Goal: Task Accomplishment & Management: Manage account settings

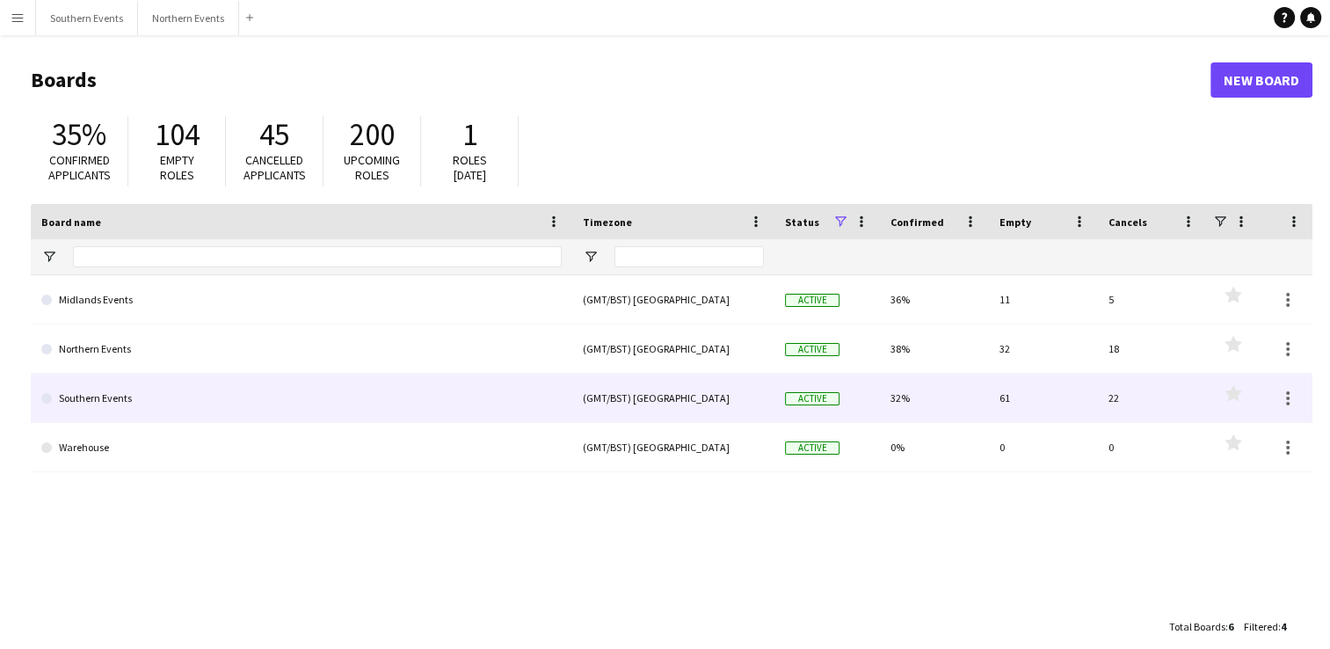
click at [261, 387] on link "Southern Events" at bounding box center [301, 398] width 520 height 49
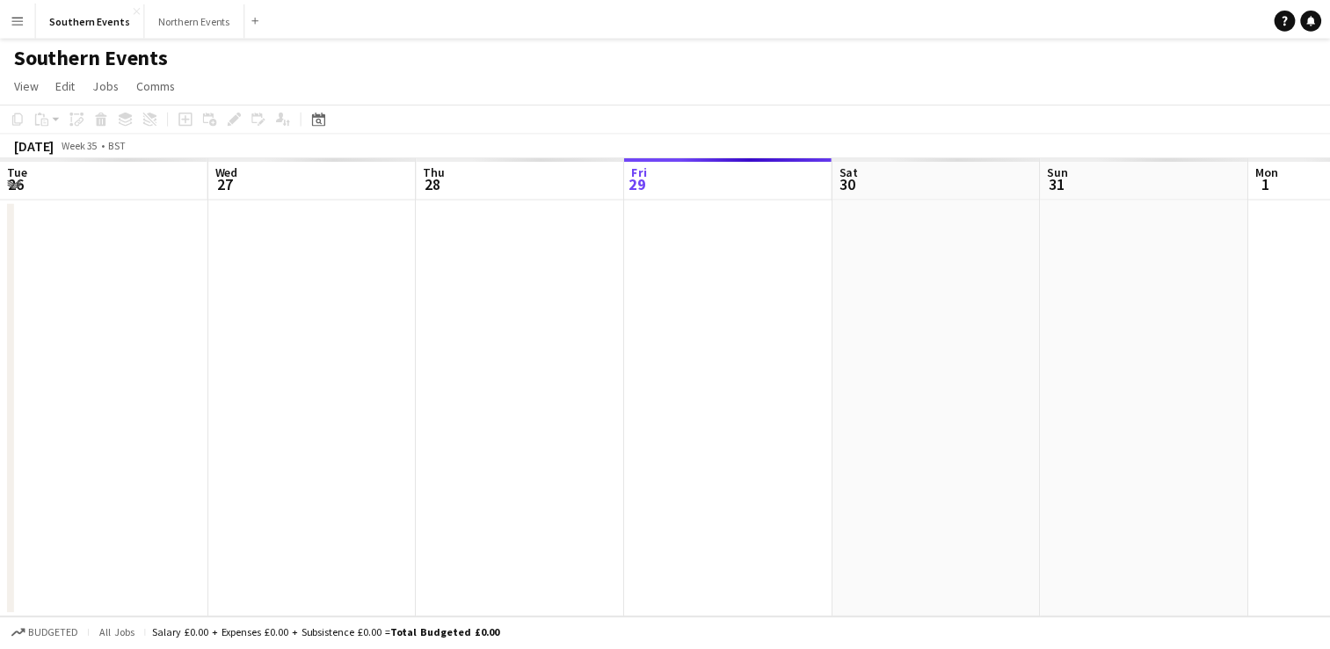
scroll to position [0, 420]
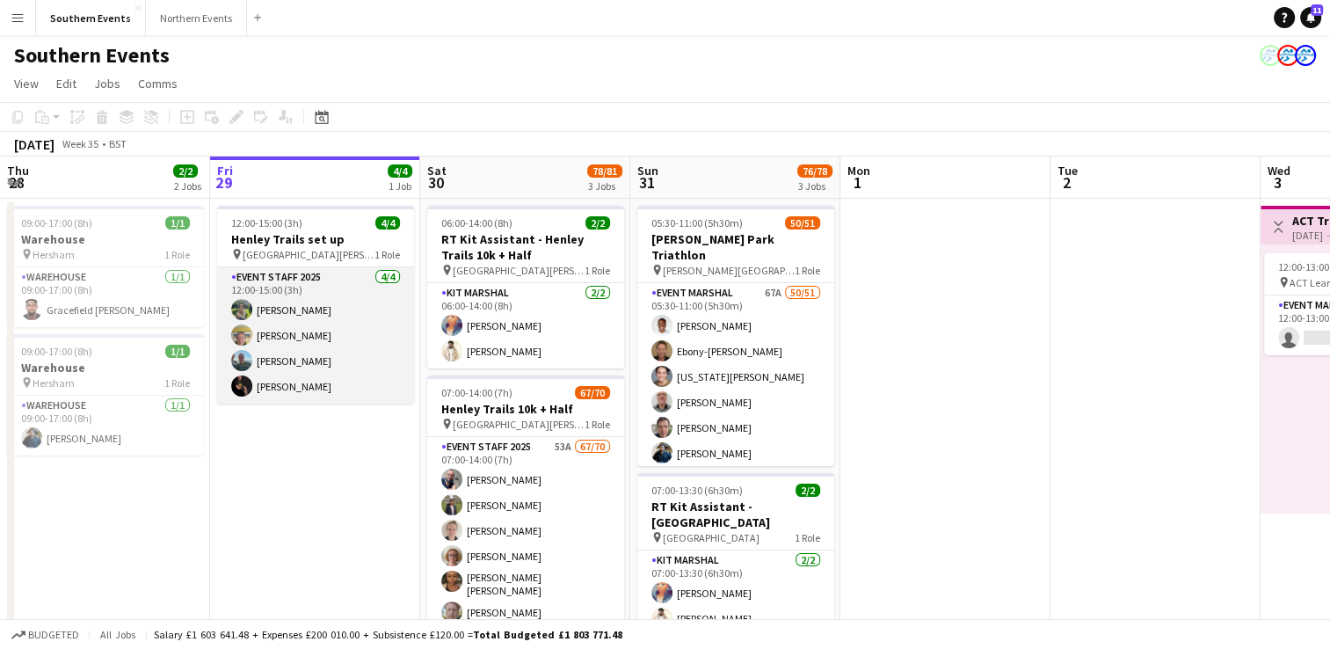
click at [324, 356] on app-card-role "Event Staff 2025 [DATE] 12:00-15:00 (3h) [PERSON_NAME] [PERSON_NAME] [PERSON_NA…" at bounding box center [315, 335] width 197 height 136
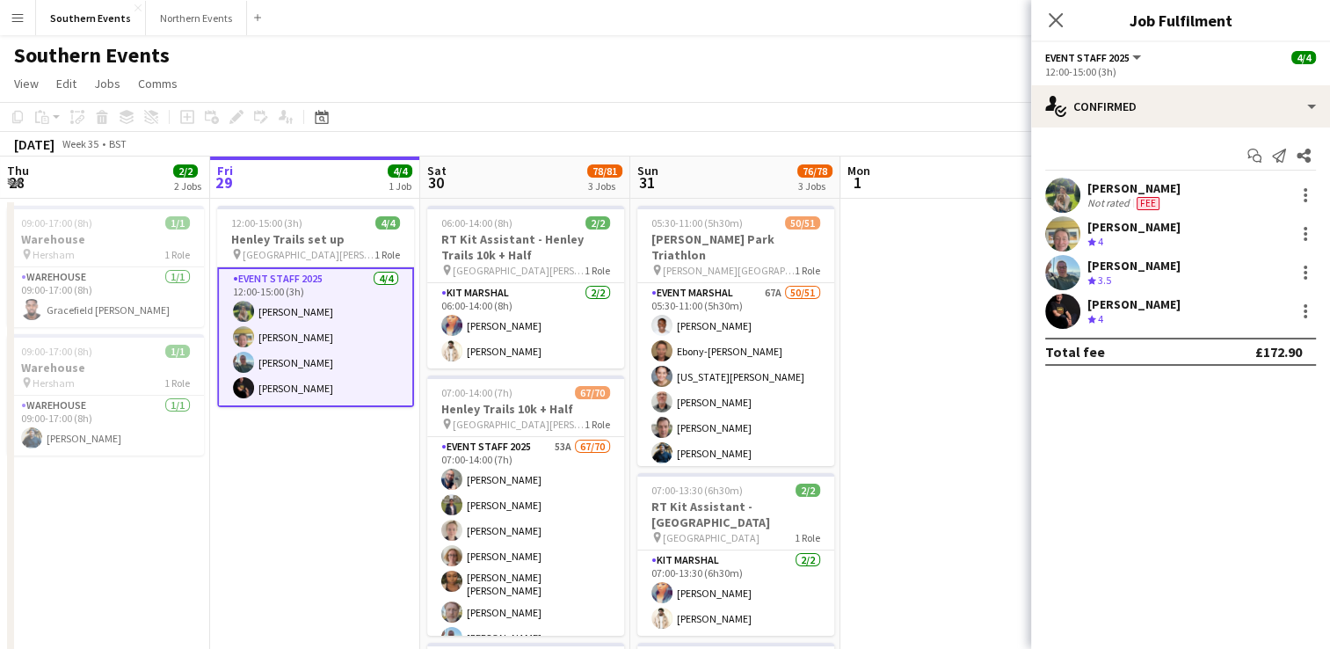
click at [1126, 273] on div "[PERSON_NAME]" at bounding box center [1134, 266] width 93 height 16
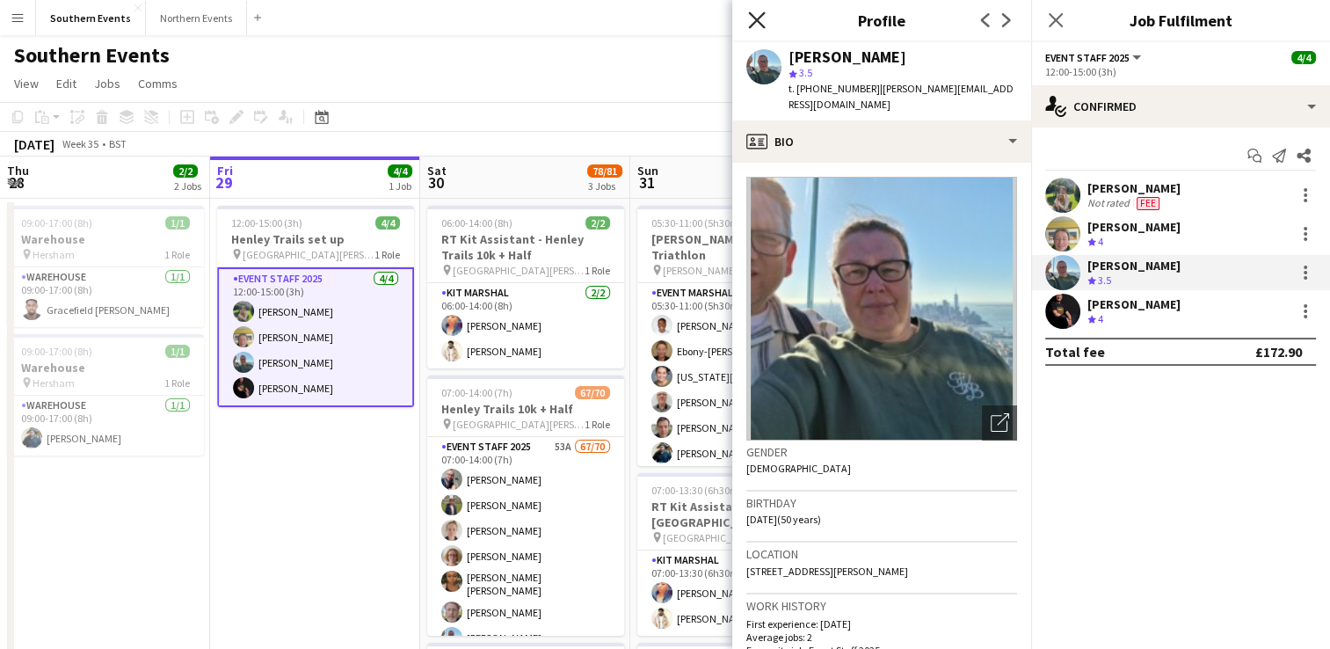
click at [754, 22] on icon "Close pop-in" at bounding box center [756, 19] width 17 height 17
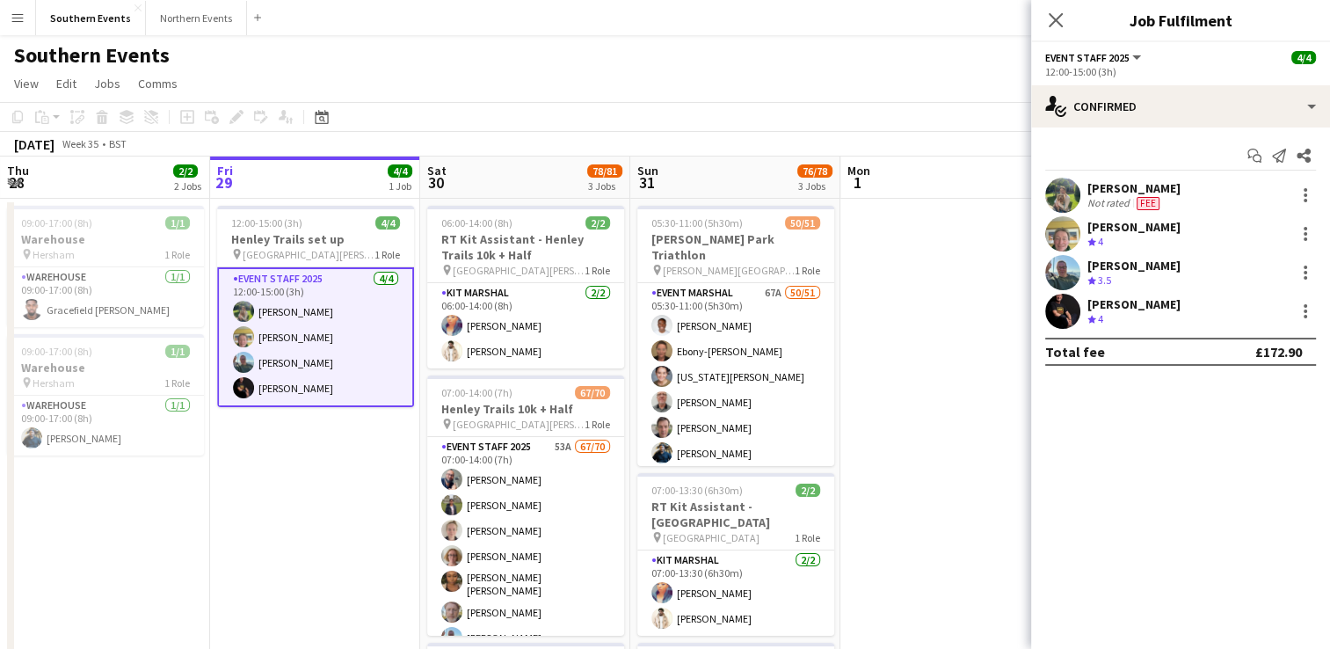
click at [1137, 251] on div "[PERSON_NAME] Not rated Fee [PERSON_NAME] Crew rating 4 [PERSON_NAME] Crew rati…" at bounding box center [1180, 253] width 299 height 151
click at [1137, 264] on div "[PERSON_NAME]" at bounding box center [1134, 266] width 93 height 16
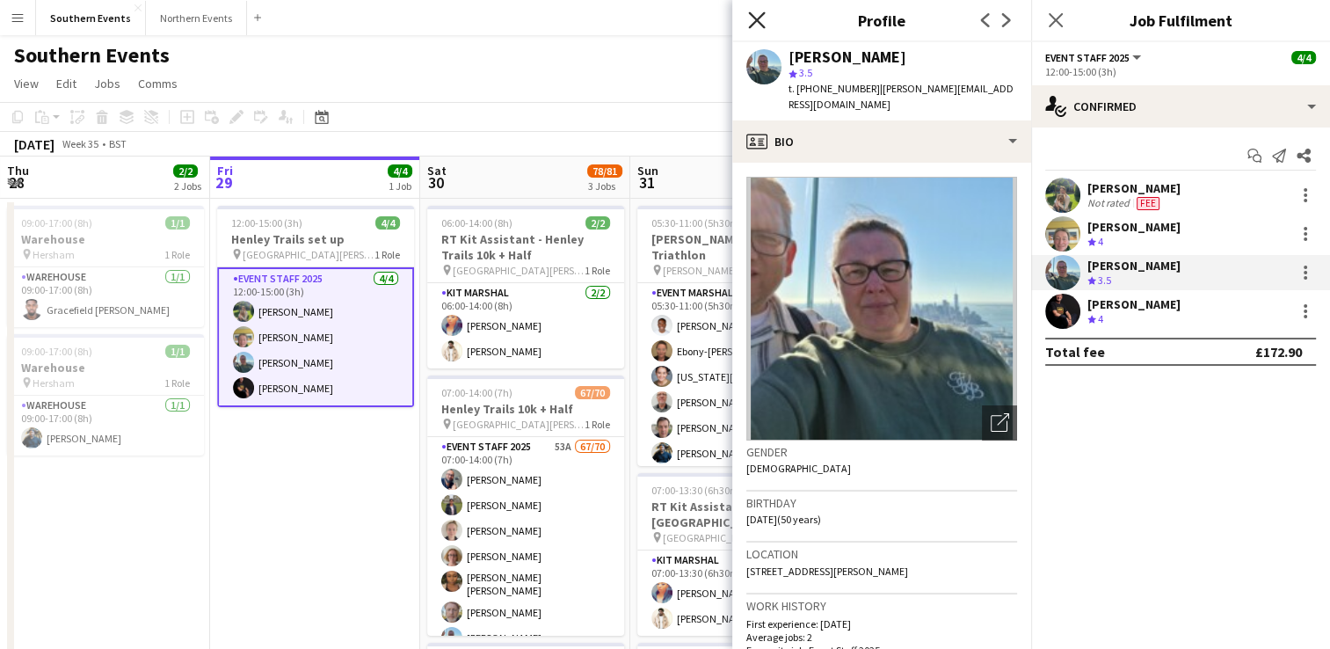
click at [756, 19] on icon at bounding box center [756, 19] width 17 height 17
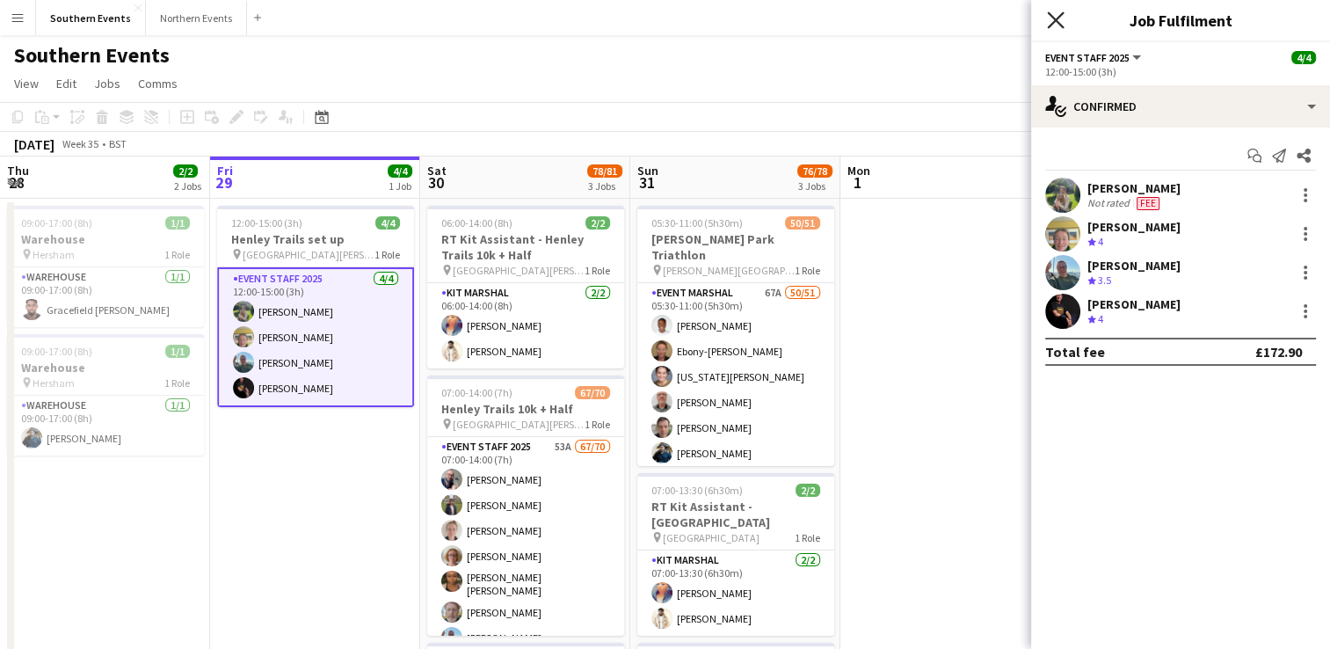
click at [1055, 18] on icon at bounding box center [1055, 19] width 17 height 17
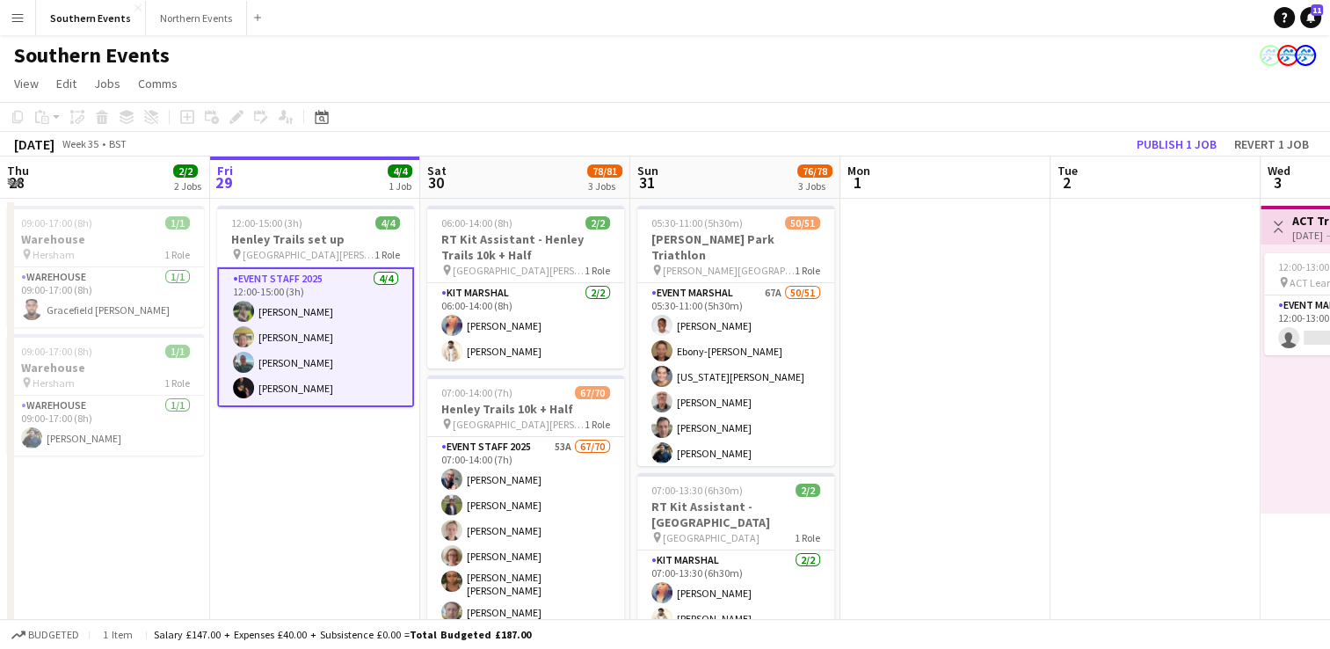
click at [606, 89] on app-page-menu "View Day view expanded Day view collapsed Month view Date picker Jump to [DATE]…" at bounding box center [665, 85] width 1330 height 33
